Goal: Information Seeking & Learning: Learn about a topic

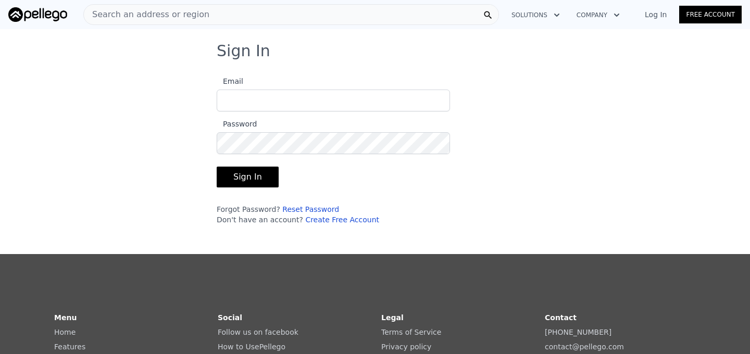
type input "[EMAIL_ADDRESS][DOMAIN_NAME]"
click at [235, 185] on button "Sign In" at bounding box center [248, 177] width 62 height 21
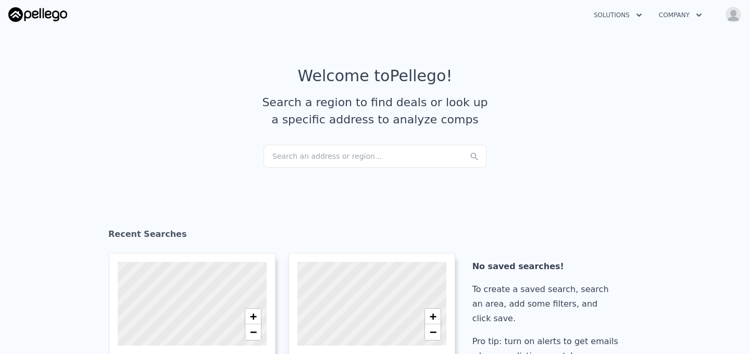
checkbox input "true"
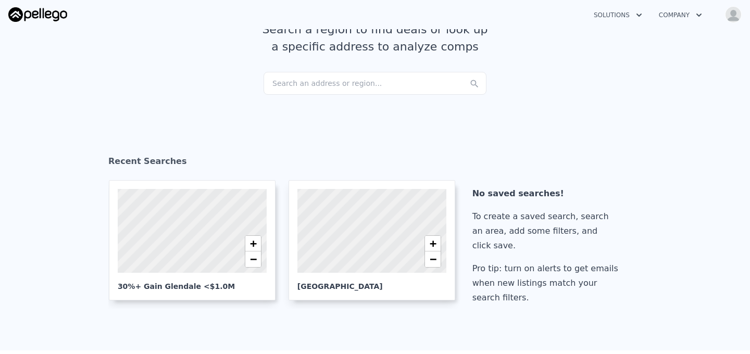
scroll to position [73, 0]
click at [206, 224] on div at bounding box center [192, 230] width 179 height 101
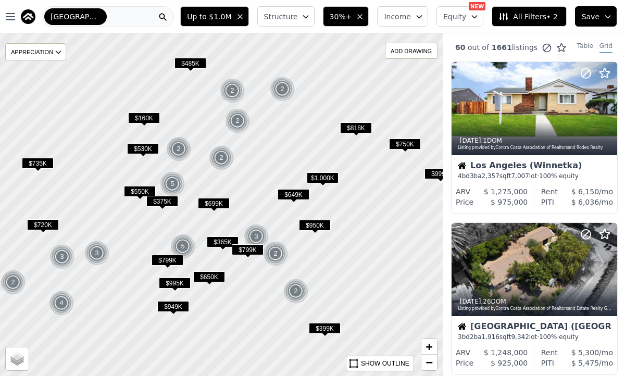
click at [611, 14] on icon "button" at bounding box center [608, 17] width 8 height 8
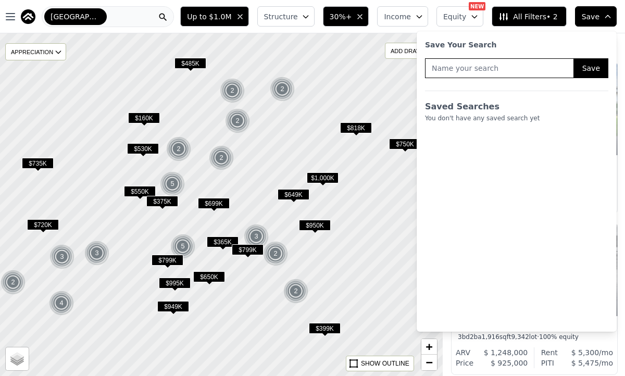
click at [611, 14] on icon "button" at bounding box center [608, 17] width 8 height 8
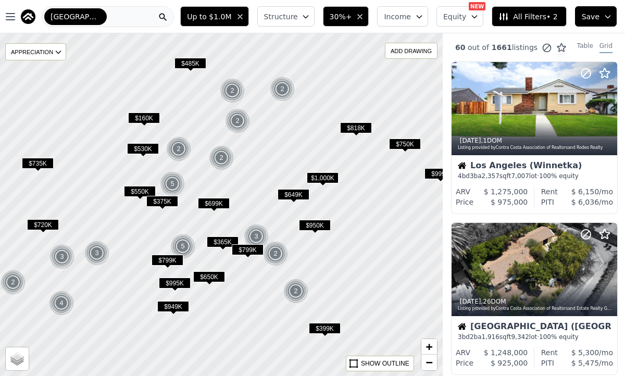
click at [230, 21] on span "Up to $1.0M" at bounding box center [209, 16] width 44 height 10
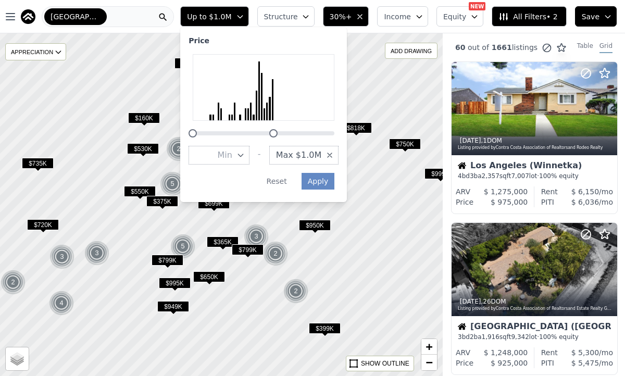
click at [322, 154] on span "Max $1.0M" at bounding box center [299, 155] width 46 height 13
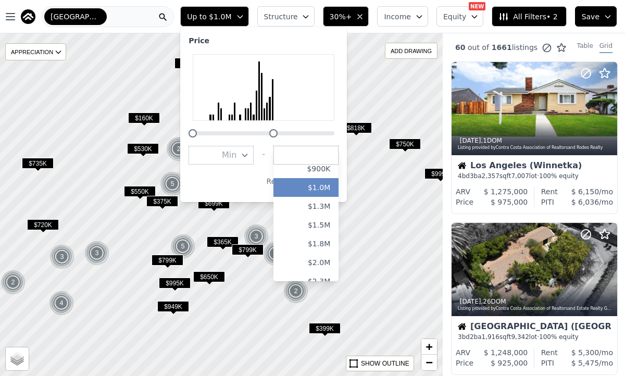
scroll to position [189, 0]
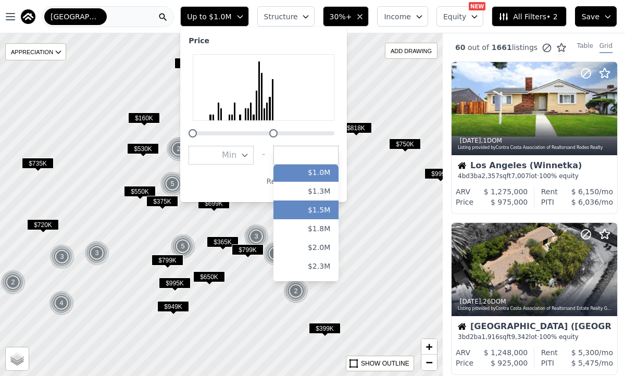
click at [330, 215] on button "$1.5M" at bounding box center [305, 210] width 65 height 19
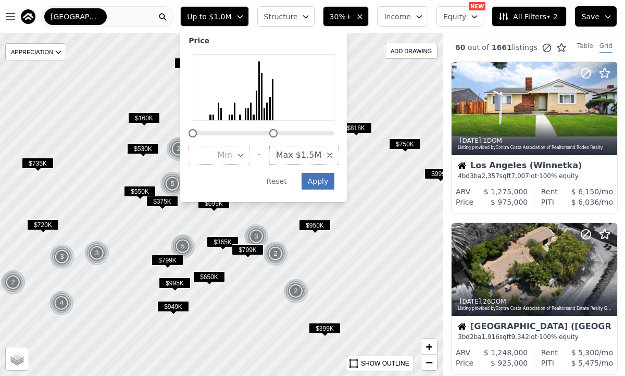
click at [335, 185] on button "Apply" at bounding box center [318, 181] width 33 height 17
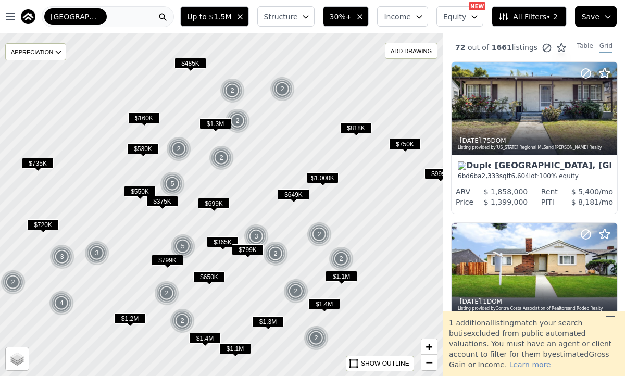
click at [309, 22] on button "Structure" at bounding box center [285, 16] width 57 height 20
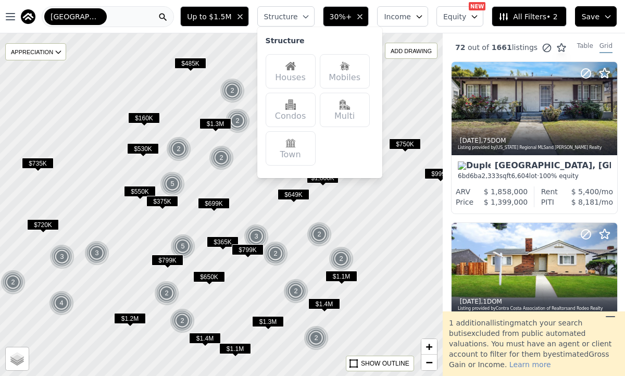
click at [421, 17] on icon "button" at bounding box center [419, 17] width 8 height 8
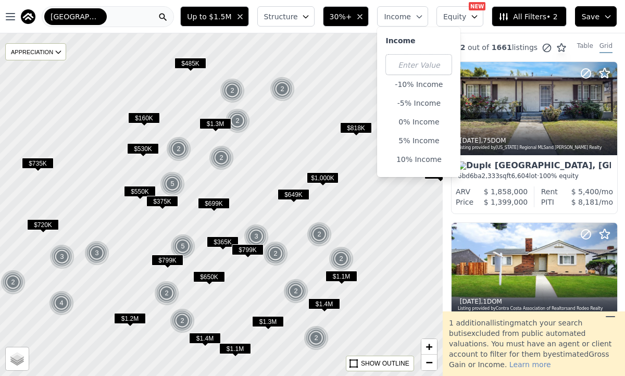
click at [466, 20] on span "Equity" at bounding box center [454, 16] width 23 height 10
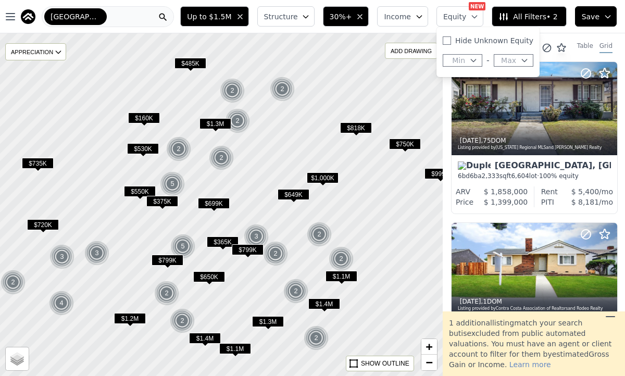
click at [540, 19] on span "All Filters • 2" at bounding box center [528, 16] width 59 height 10
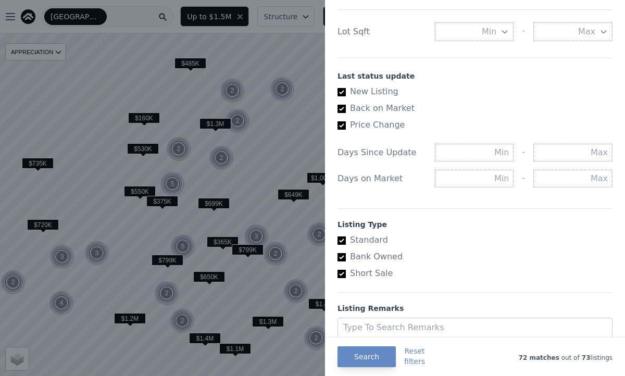
scroll to position [575, 0]
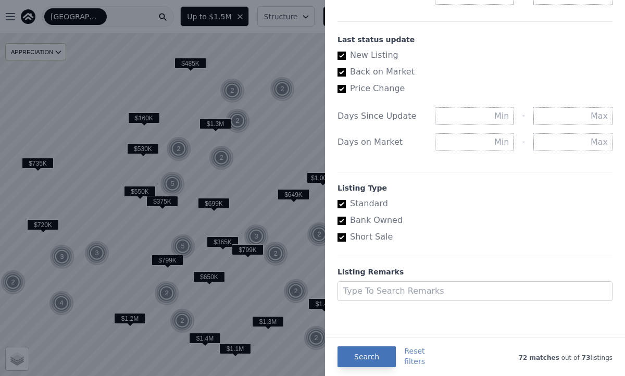
click at [364, 356] on button "Search" at bounding box center [367, 356] width 58 height 21
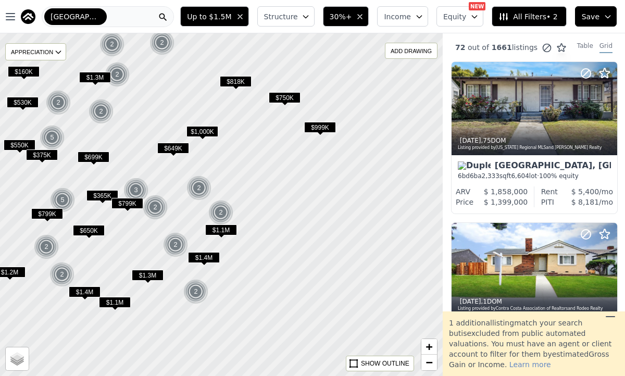
drag, startPoint x: 376, startPoint y: 300, endPoint x: 244, endPoint y: 247, distance: 142.1
click at [244, 247] on div at bounding box center [221, 205] width 531 height 412
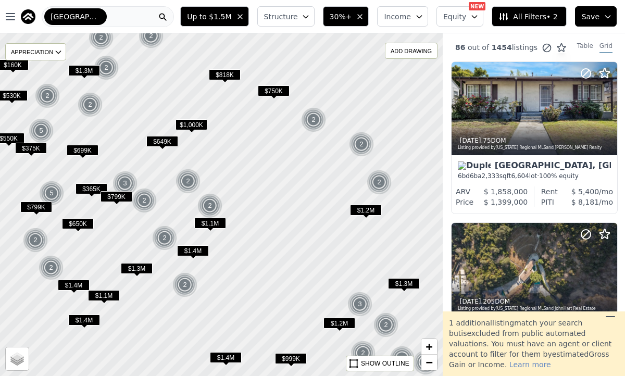
click at [352, 237] on div at bounding box center [221, 205] width 531 height 412
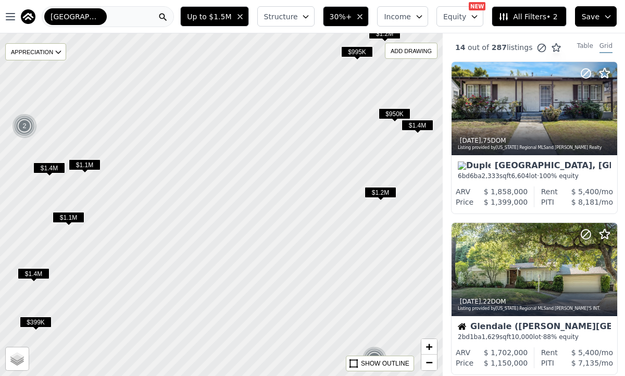
click at [352, 14] on span "30%+" at bounding box center [341, 16] width 22 height 10
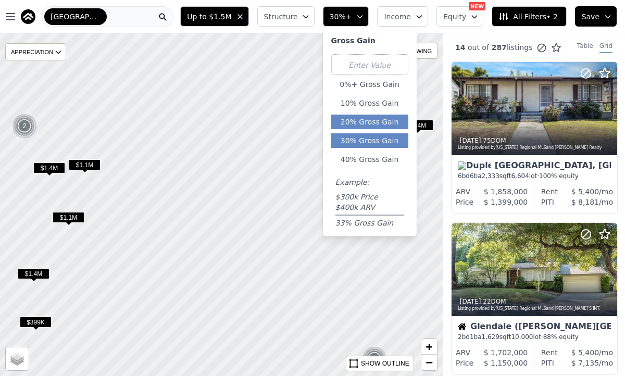
click at [357, 125] on button "20% Gross Gain" at bounding box center [369, 122] width 77 height 15
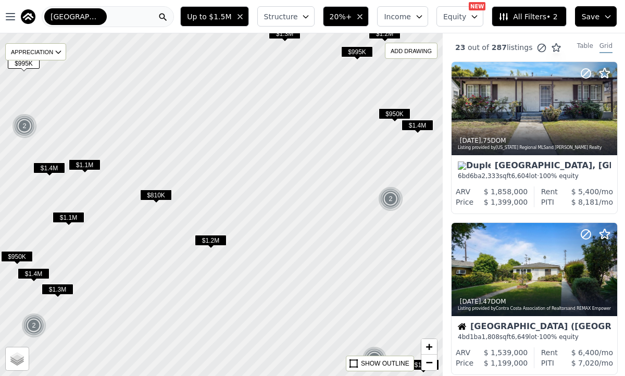
click at [213, 240] on span "$1.2M" at bounding box center [211, 240] width 32 height 11
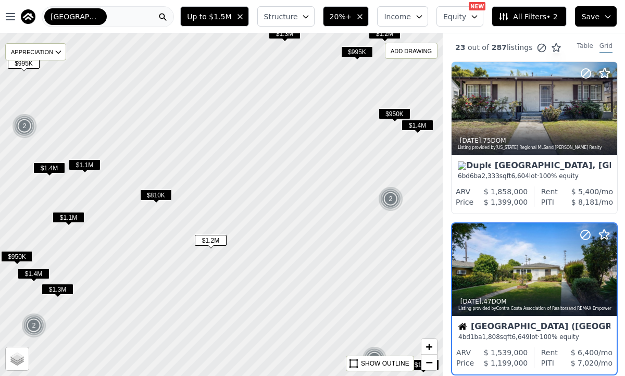
scroll to position [78, 0]
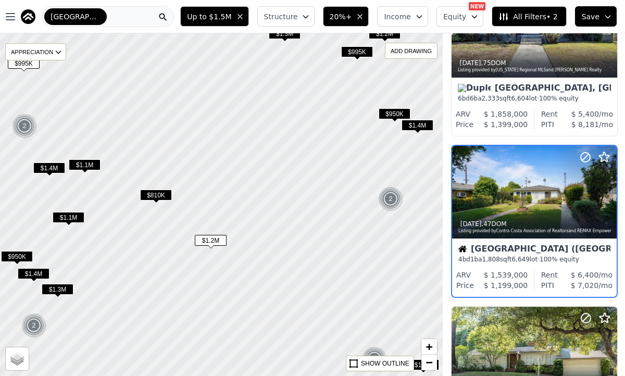
click at [146, 168] on div at bounding box center [221, 205] width 531 height 412
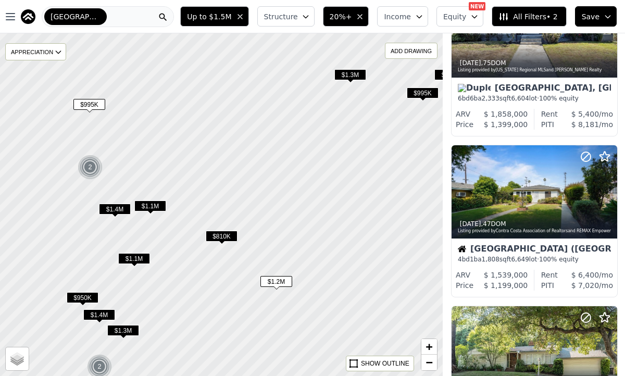
drag, startPoint x: 136, startPoint y: 163, endPoint x: 202, endPoint y: 204, distance: 77.5
click at [202, 204] on div at bounding box center [221, 205] width 531 height 412
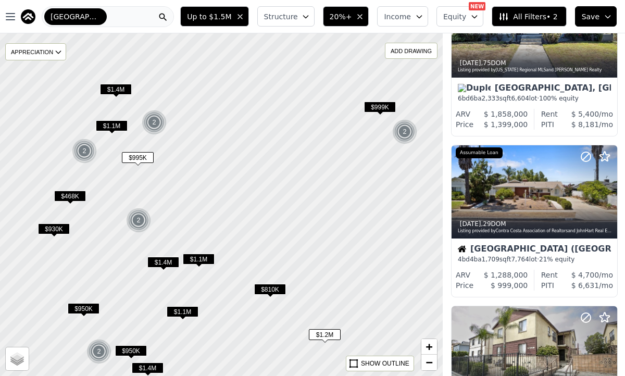
drag, startPoint x: 93, startPoint y: 127, endPoint x: 155, endPoint y: 189, distance: 87.7
click at [155, 189] on div at bounding box center [221, 205] width 531 height 412
